Goal: Task Accomplishment & Management: Complete application form

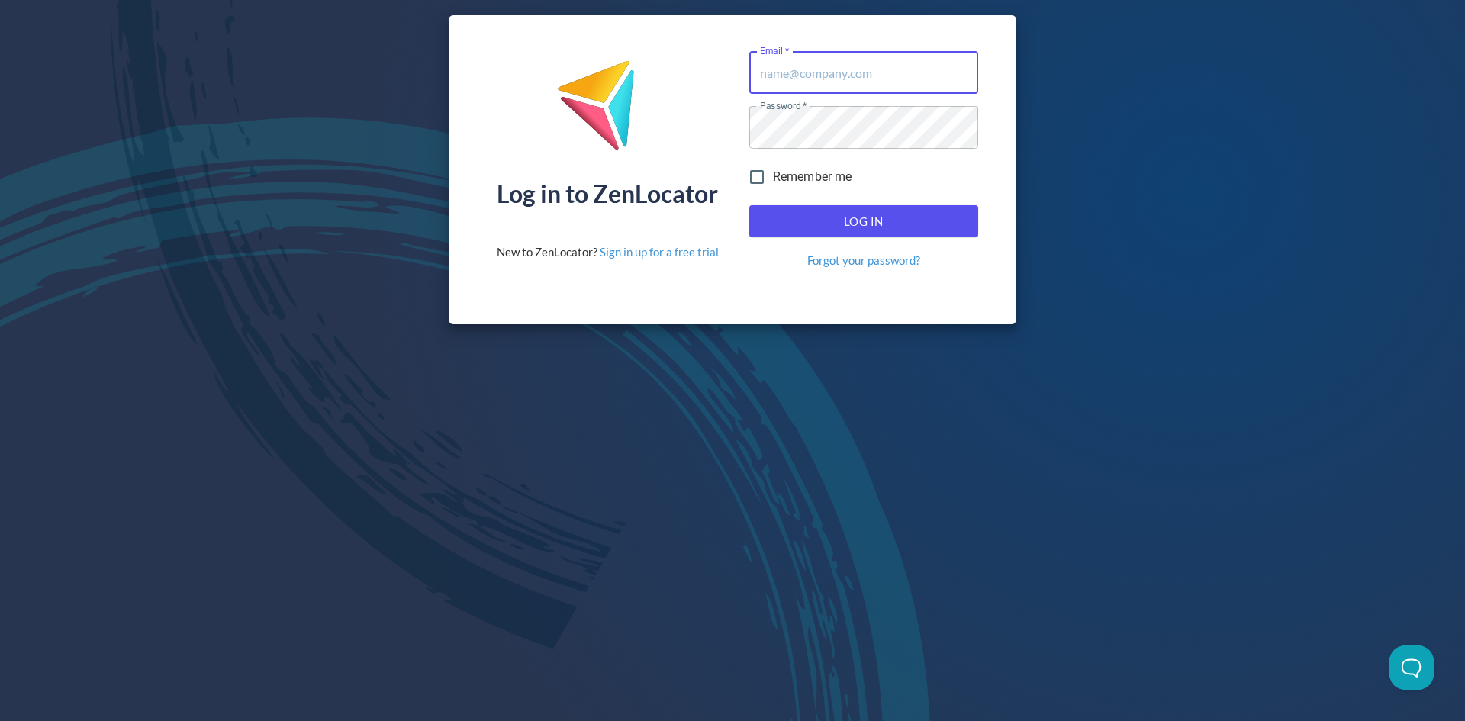
type input "[EMAIL_ADDRESS][DOMAIN_NAME]"
click at [863, 225] on span "Log In" at bounding box center [863, 221] width 195 height 20
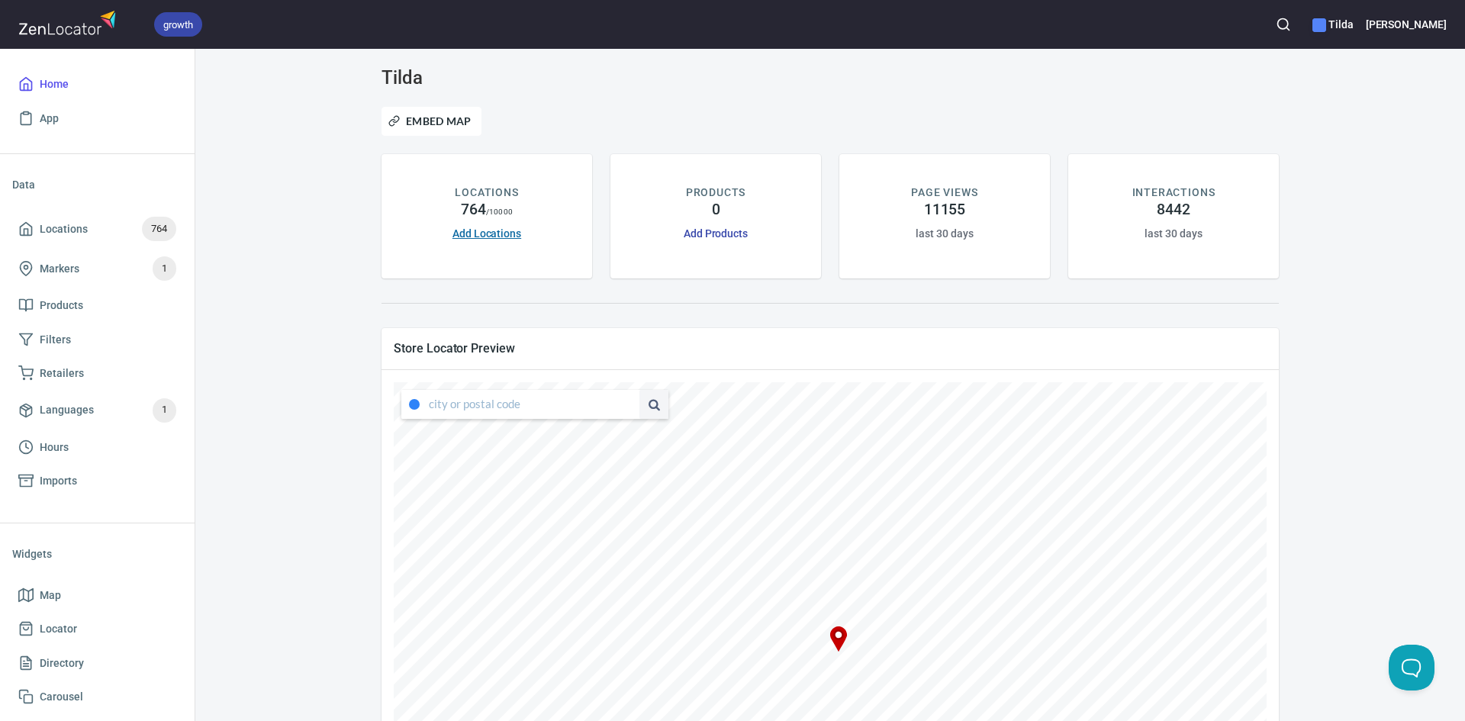
click at [496, 232] on link "Add Locations" at bounding box center [487, 233] width 69 height 12
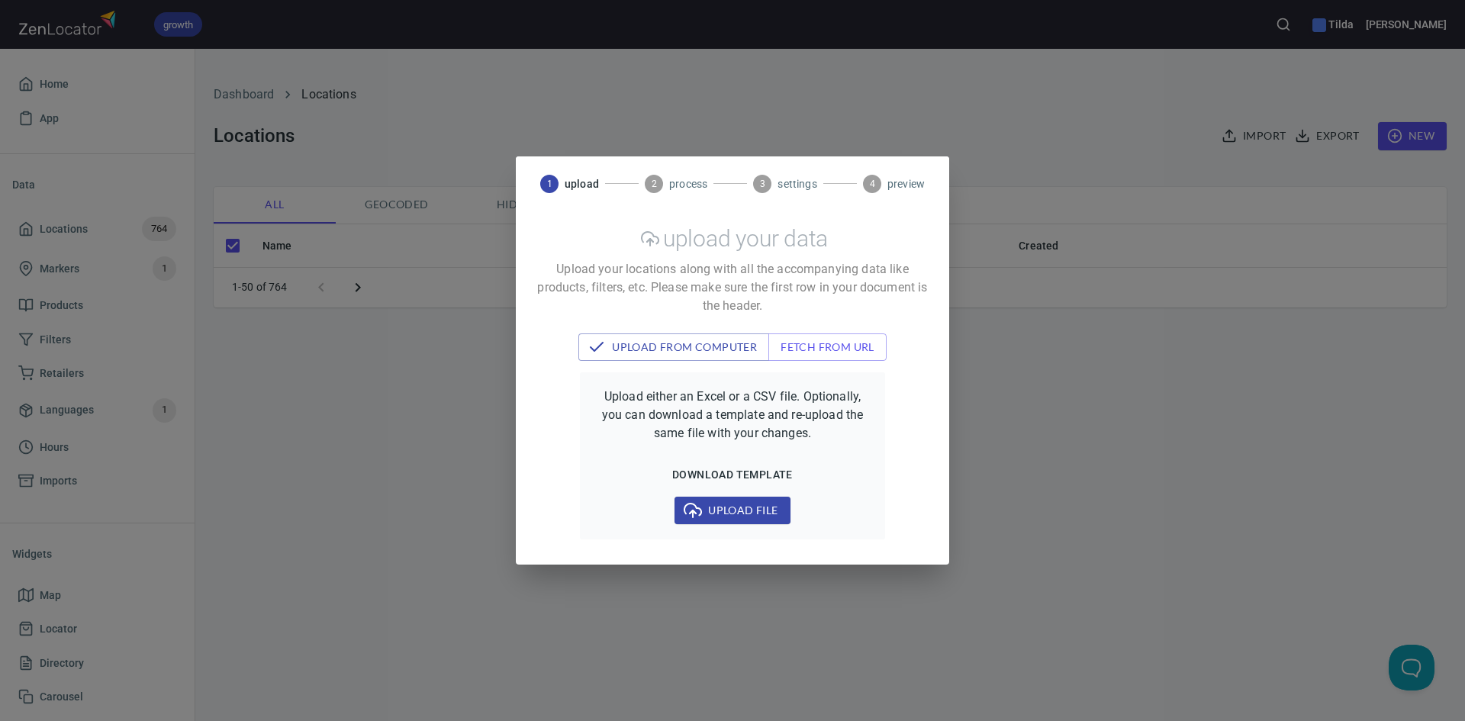
checkbox input "false"
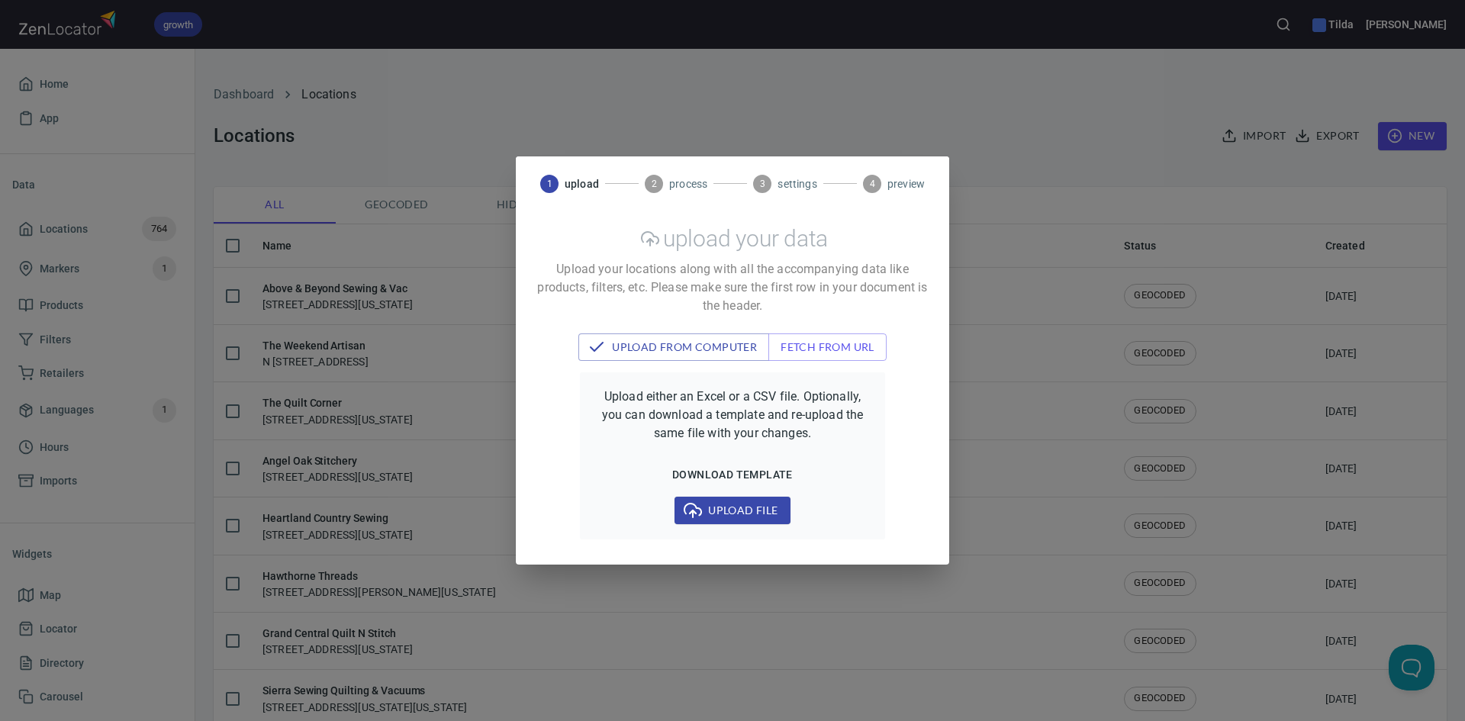
click at [662, 83] on div "1 upload 2 process 3 settings 4 preview upload your data Upload your locations …" at bounding box center [732, 360] width 1465 height 721
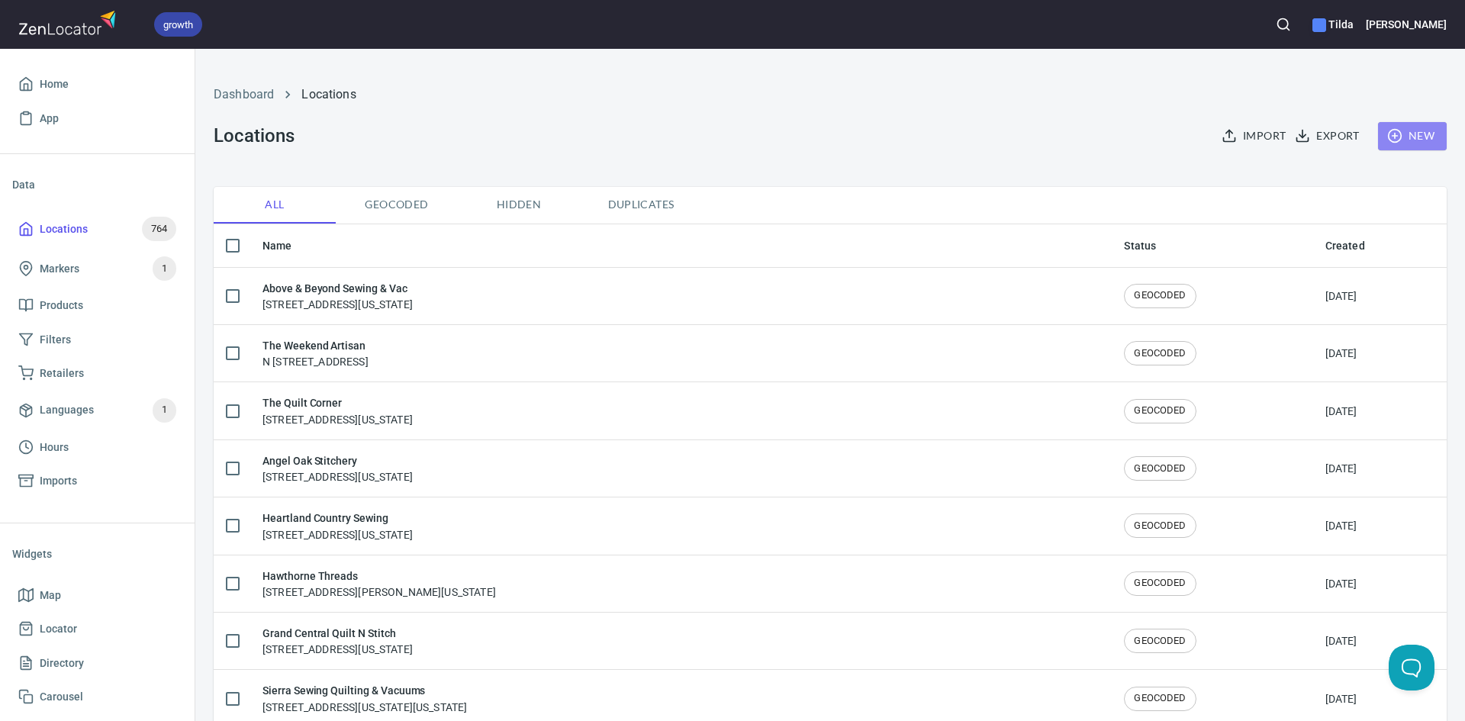
click at [1391, 134] on icon "button" at bounding box center [1395, 135] width 15 height 15
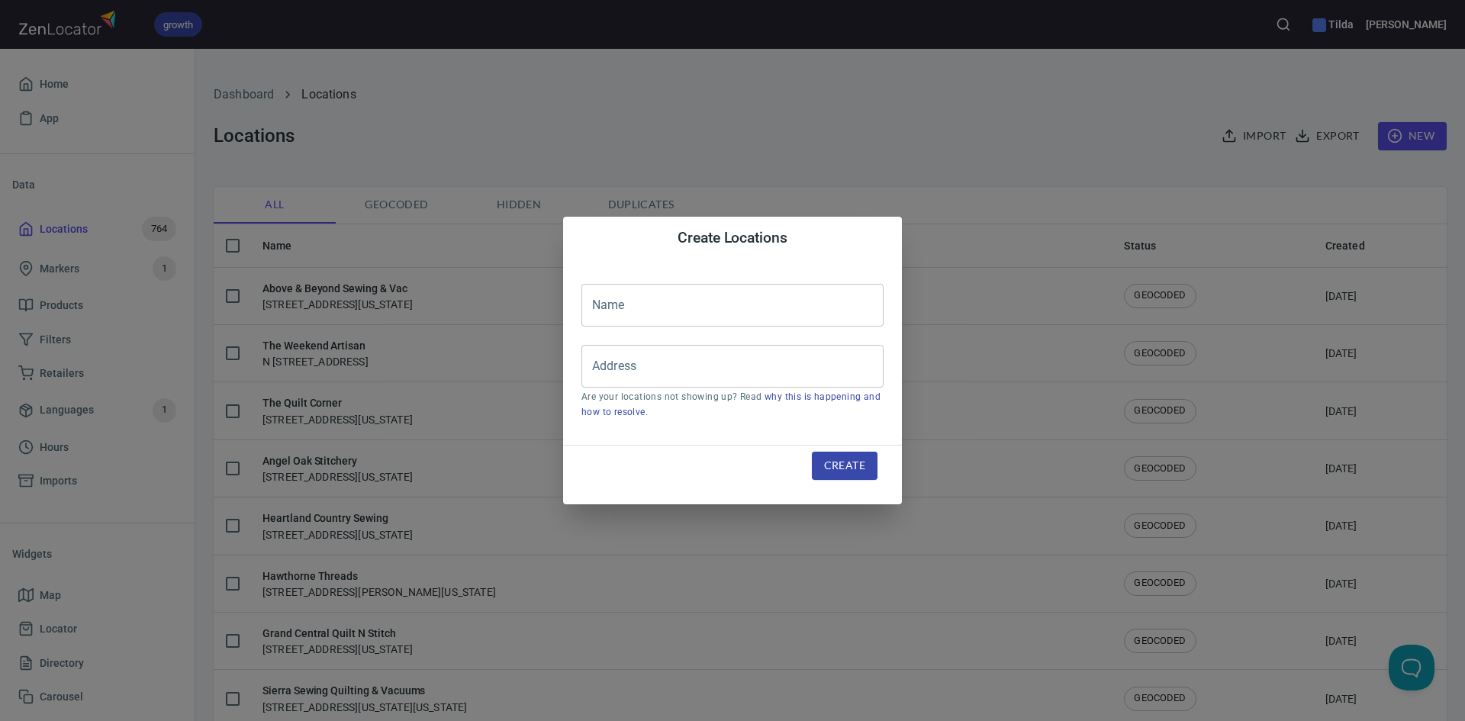
click at [695, 318] on input "text" at bounding box center [733, 305] width 302 height 43
click at [704, 308] on input "Sew Charming" at bounding box center [733, 305] width 302 height 43
type input "Sew Charming"
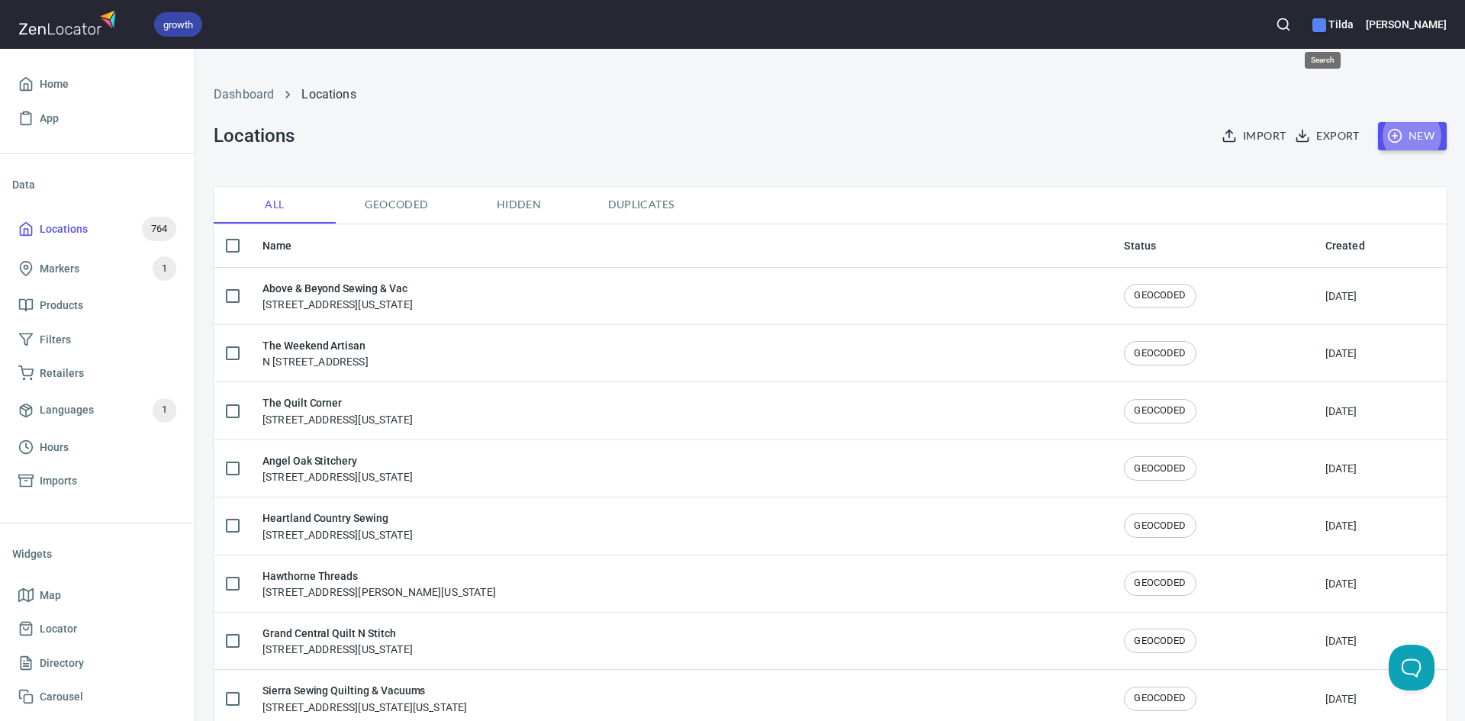
click at [1291, 18] on icon "button" at bounding box center [1283, 24] width 15 height 15
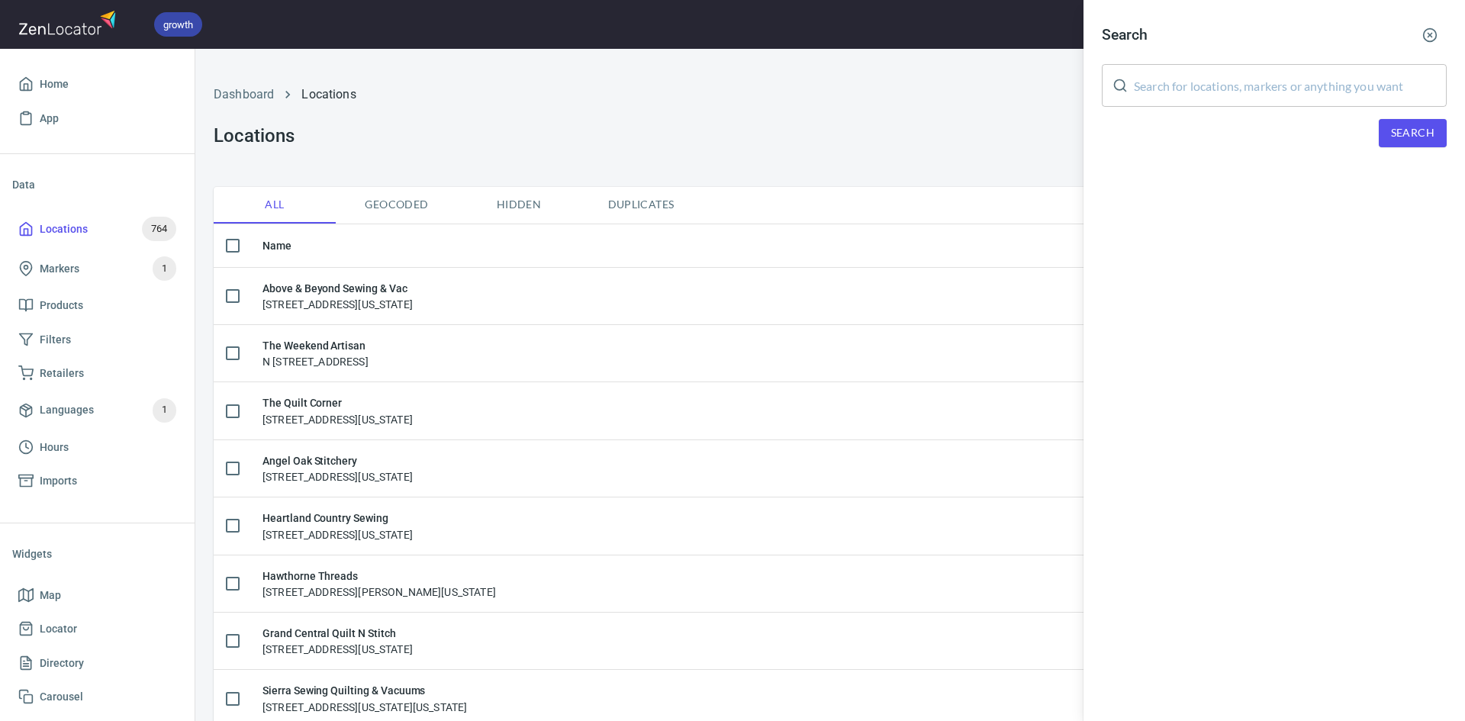
click at [1305, 62] on div "Search ​ Search" at bounding box center [1275, 95] width 382 height 190
click at [1278, 98] on input "text" at bounding box center [1290, 85] width 313 height 43
type input "sew charming"
click at [1412, 137] on span "Search" at bounding box center [1413, 133] width 44 height 19
click at [1434, 34] on icon "button" at bounding box center [1430, 34] width 15 height 15
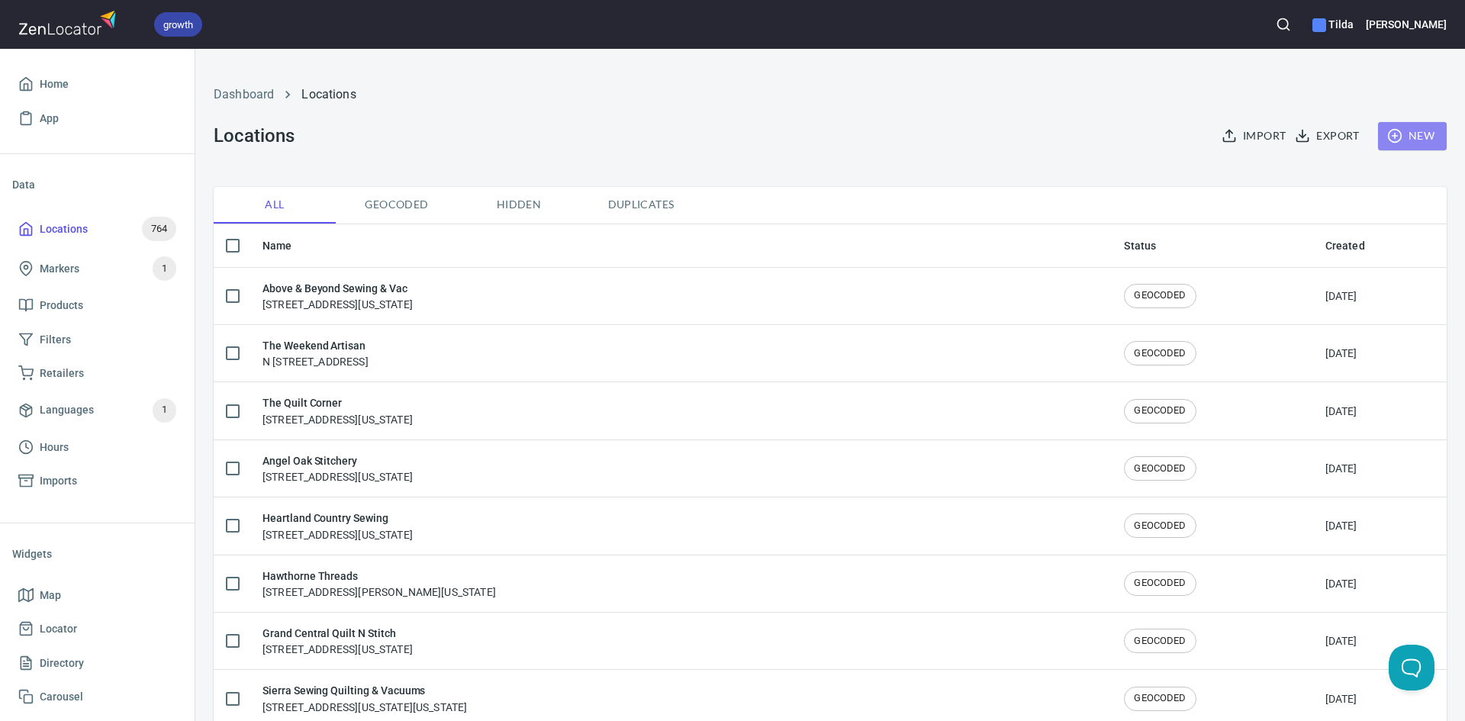
click at [1401, 127] on span "New" at bounding box center [1413, 136] width 44 height 19
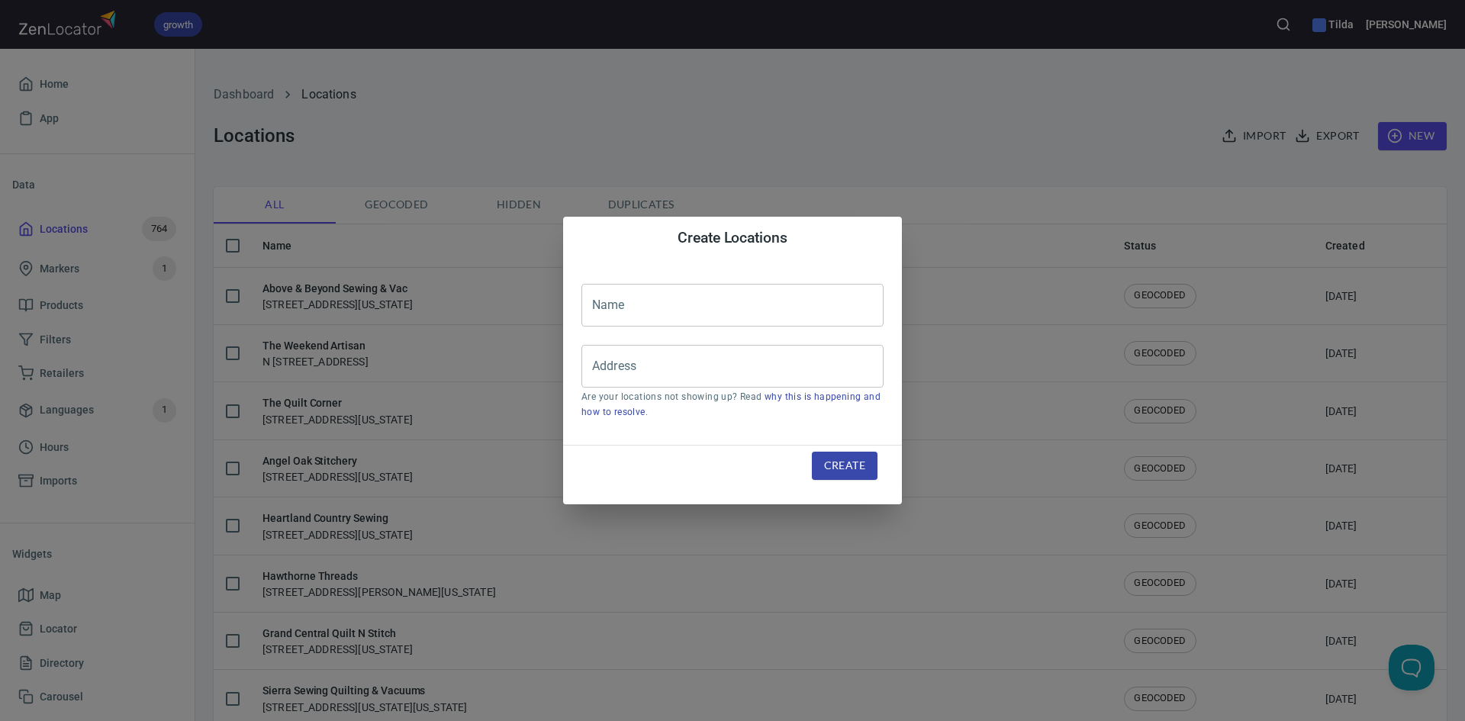
click at [760, 311] on input "text" at bounding box center [733, 305] width 302 height 43
type input "Sew Charming"
click at [671, 368] on input "Address" at bounding box center [721, 366] width 266 height 29
click at [682, 366] on input "Address" at bounding box center [721, 366] width 266 height 29
paste input "[STREET_ADDRESS]"
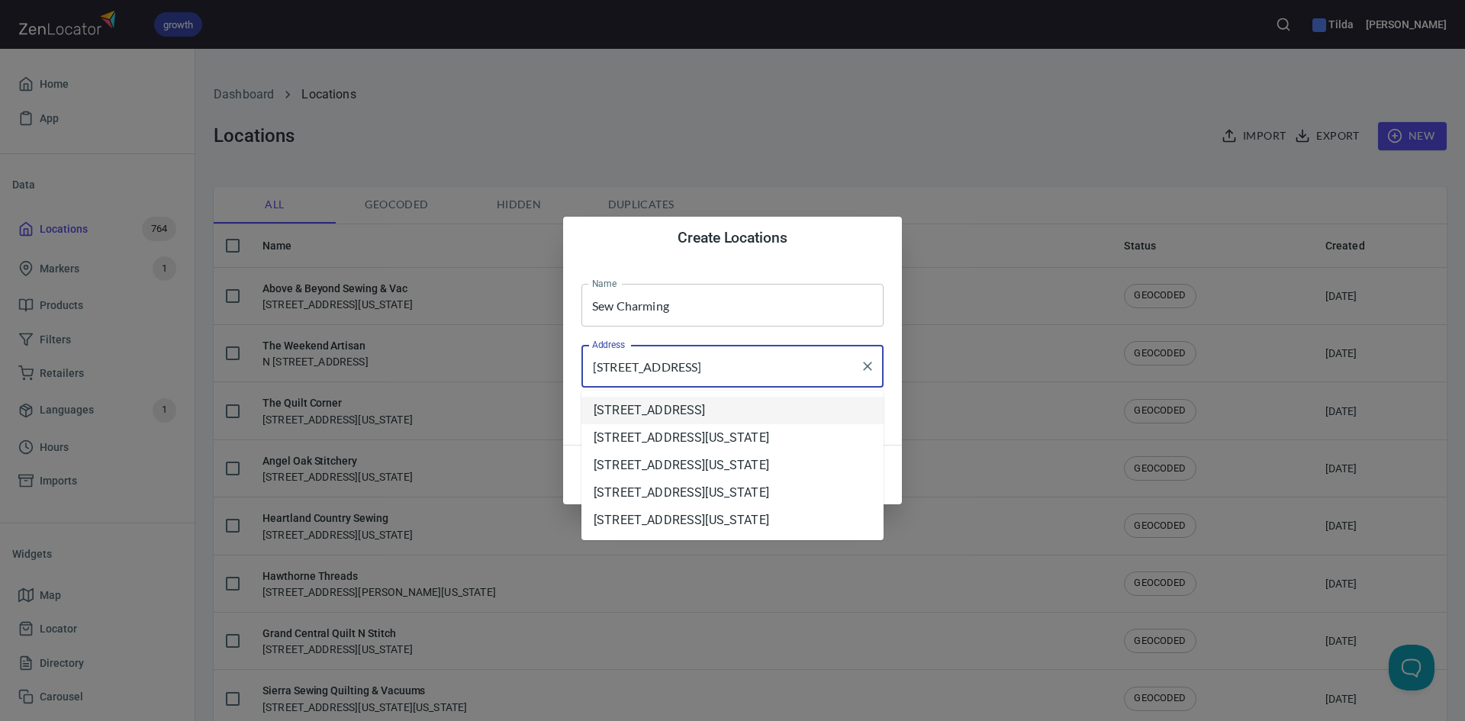
click at [753, 362] on input "[STREET_ADDRESS]" at bounding box center [721, 366] width 266 height 29
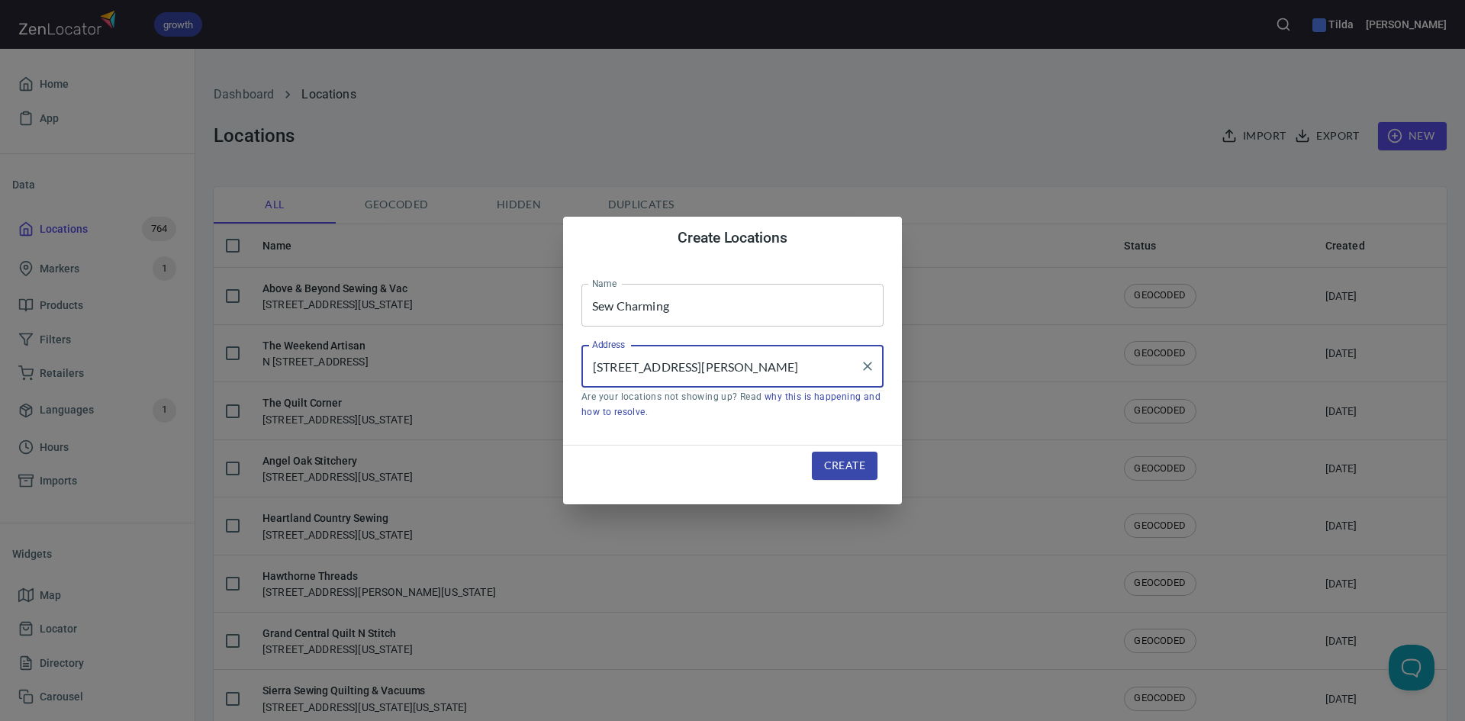
type input "[STREET_ADDRESS][PERSON_NAME]"
click at [857, 463] on span "Create" at bounding box center [844, 465] width 41 height 19
